Goal: Check status: Check status

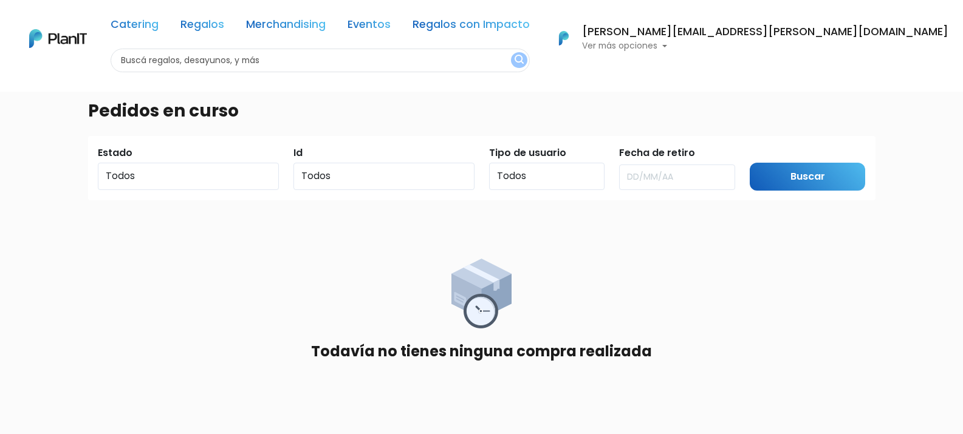
click at [837, 45] on p "Ver más opciones" at bounding box center [765, 46] width 366 height 9
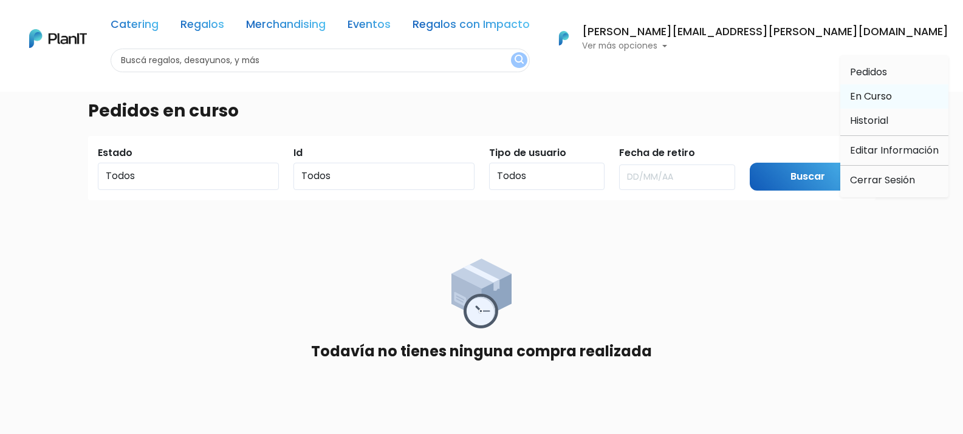
click at [859, 101] on span "En Curso" at bounding box center [871, 96] width 42 height 14
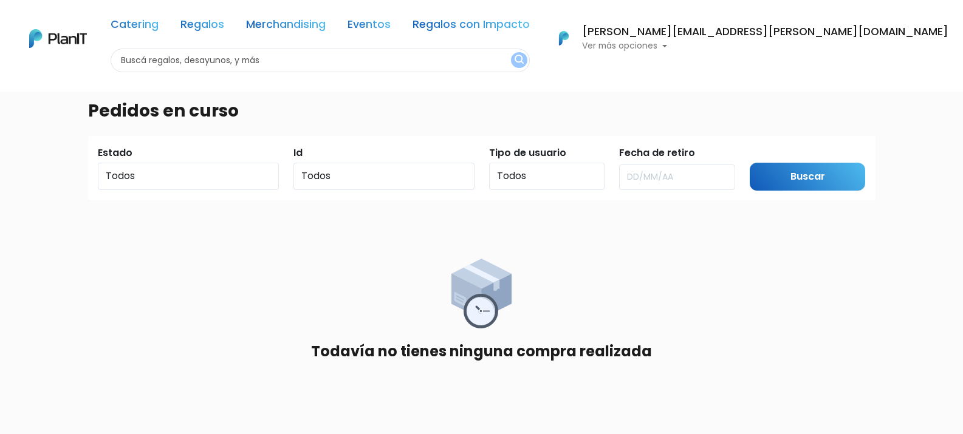
click at [825, 45] on p "Ver más opciones" at bounding box center [765, 46] width 366 height 9
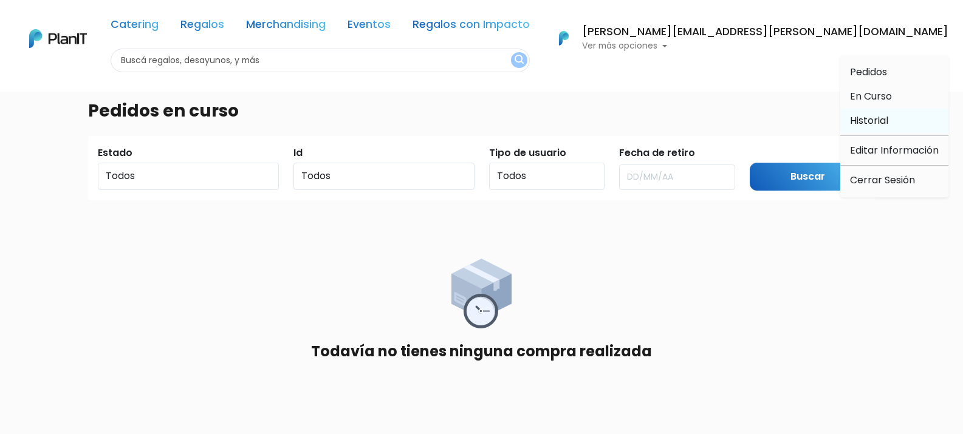
click at [874, 123] on span "Historial" at bounding box center [869, 121] width 38 height 14
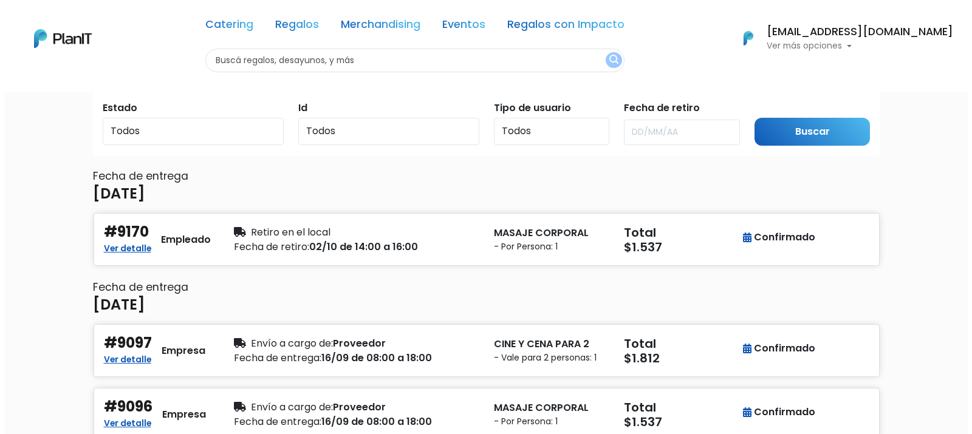
scroll to position [46, 0]
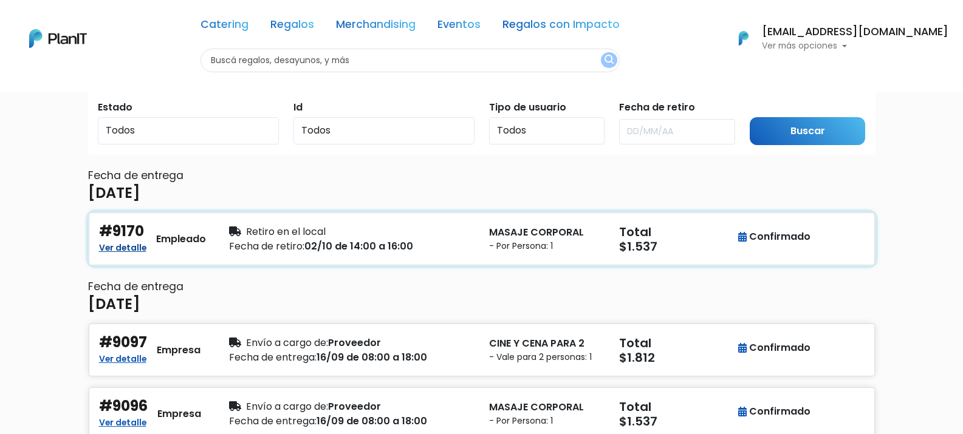
click at [140, 249] on link "Ver detalle" at bounding box center [122, 246] width 47 height 15
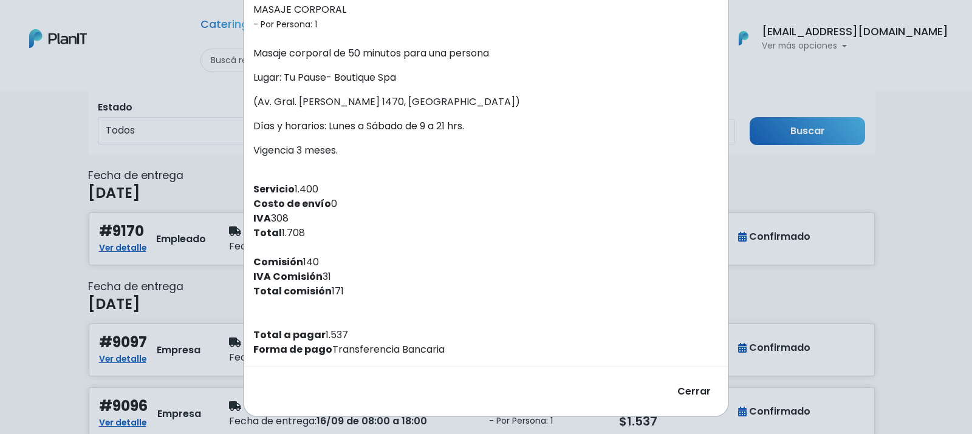
scroll to position [146, 0]
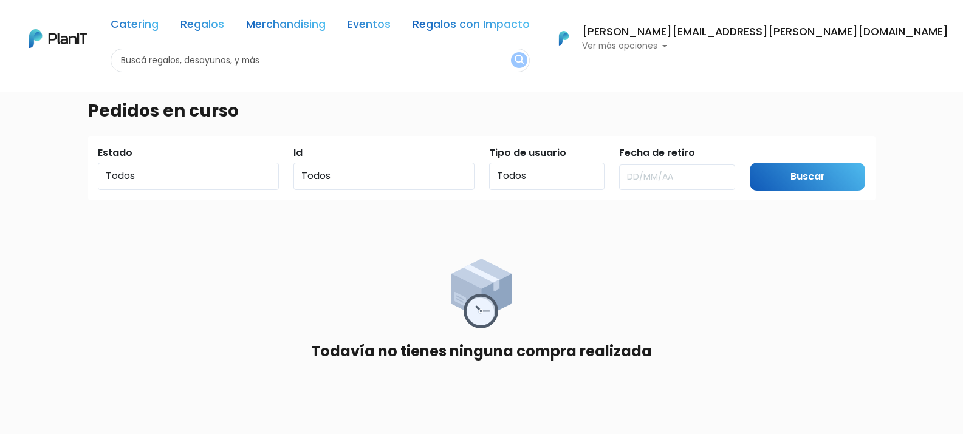
click at [842, 51] on div "[PERSON_NAME][EMAIL_ADDRESS][PERSON_NAME][DOMAIN_NAME] Ver más opciones" at bounding box center [749, 38] width 398 height 27
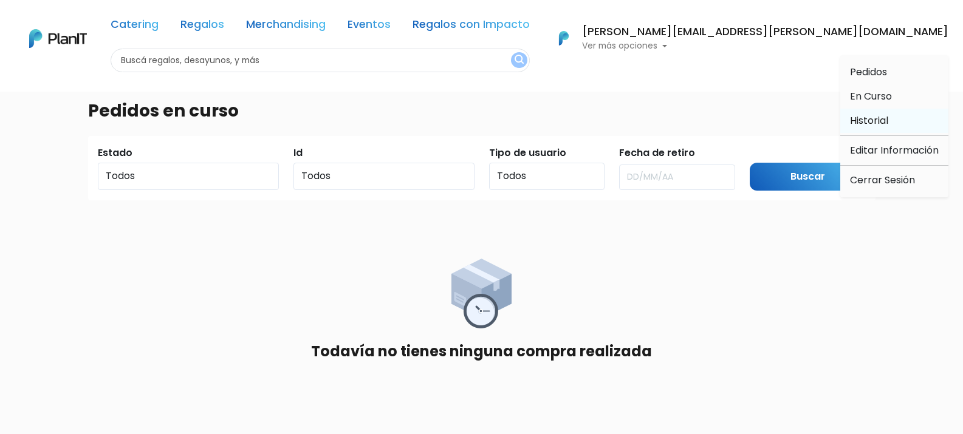
click at [876, 120] on span "Historial" at bounding box center [869, 121] width 38 height 14
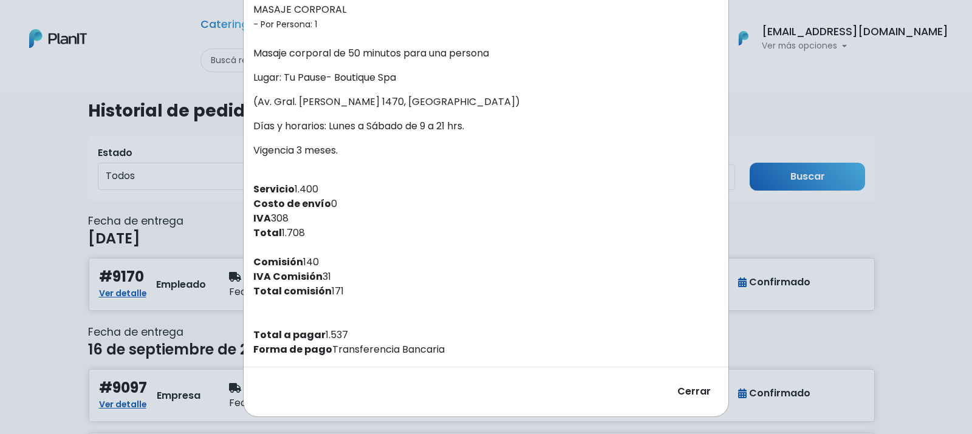
scroll to position [146, 0]
